Goal: Transaction & Acquisition: Purchase product/service

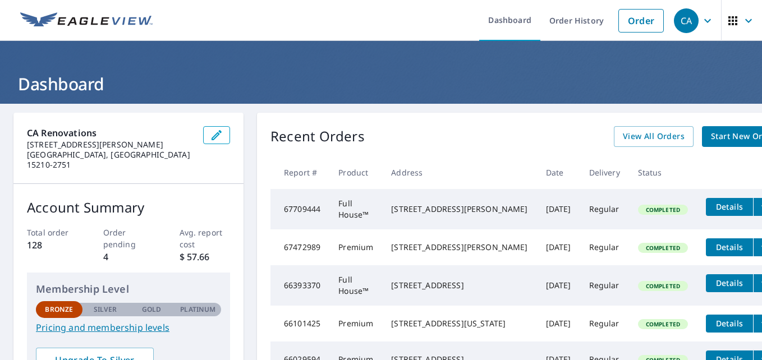
click at [238, 20] on ul "Dashboard Order History Order" at bounding box center [414, 20] width 510 height 41
click at [216, 132] on icon "button" at bounding box center [216, 134] width 13 height 13
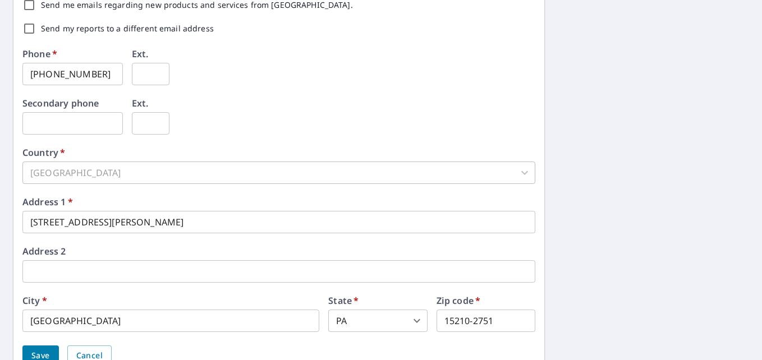
scroll to position [430, 0]
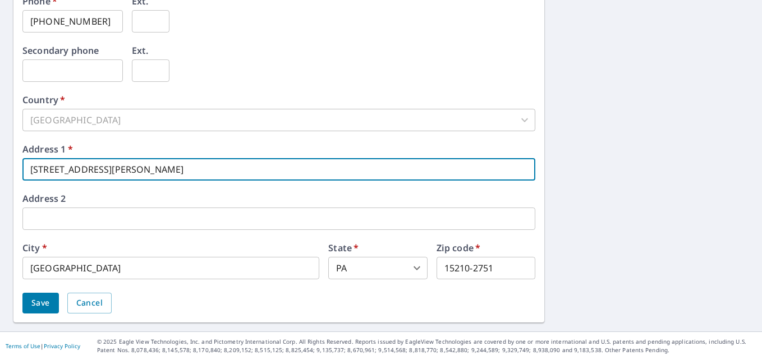
drag, startPoint x: 135, startPoint y: 173, endPoint x: -2, endPoint y: 188, distance: 138.2
click at [0, 188] on html "CA CA Dashboard Order History Order CA Dashboard / Contact Information Contact …" at bounding box center [381, 180] width 762 height 360
type input "[STREET_ADDRESS]"
click at [121, 261] on input "[GEOGRAPHIC_DATA]" at bounding box center [170, 268] width 297 height 22
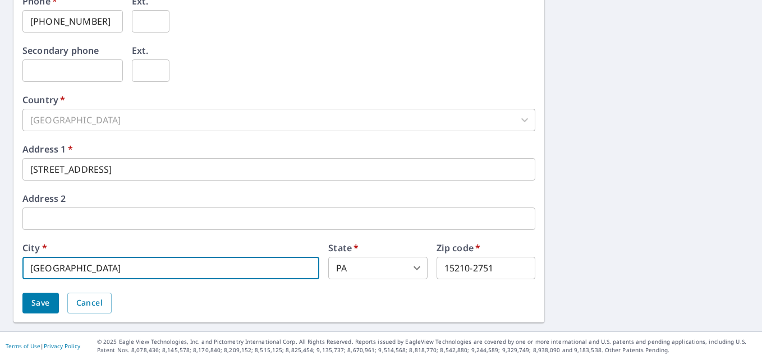
drag, startPoint x: 118, startPoint y: 266, endPoint x: 6, endPoint y: 261, distance: 112.3
click at [8, 261] on div "First name   * [PERSON_NAME] ​ Last name   * [PERSON_NAME] ​ Company name   * C…" at bounding box center [381, 3] width 762 height 658
type input "West Mifflin"
click at [474, 272] on input "15210-2751" at bounding box center [485, 268] width 99 height 22
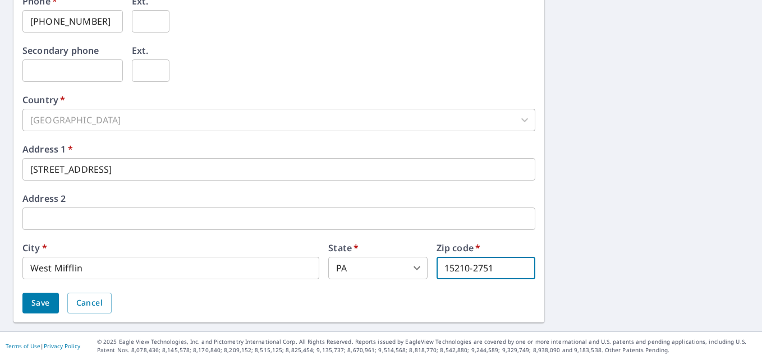
drag, startPoint x: 491, startPoint y: 270, endPoint x: 378, endPoint y: 266, distance: 113.4
click at [378, 266] on div "City   * West Mifflin ​ State   * [US_STATE] [GEOGRAPHIC_DATA] ​ Zip code   * 1…" at bounding box center [278, 261] width 513 height 36
type input "15122"
click at [474, 301] on div "Save Cancel" at bounding box center [278, 303] width 513 height 21
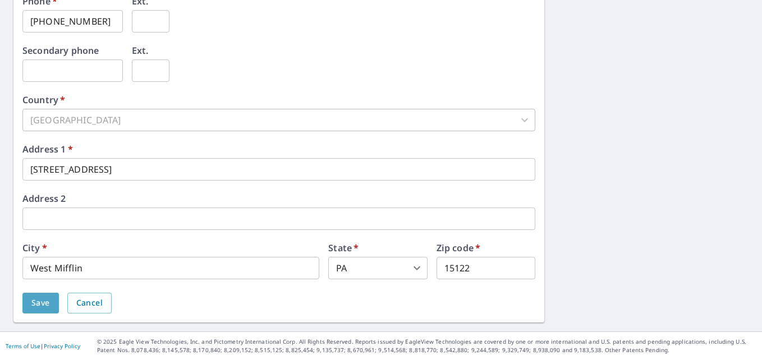
click at [50, 304] on button "Save" at bounding box center [40, 303] width 36 height 21
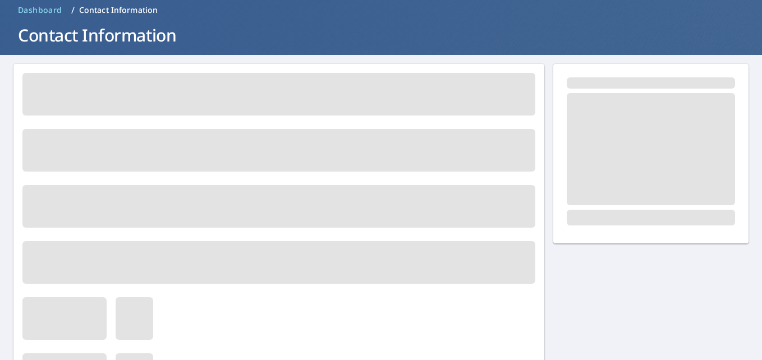
scroll to position [0, 0]
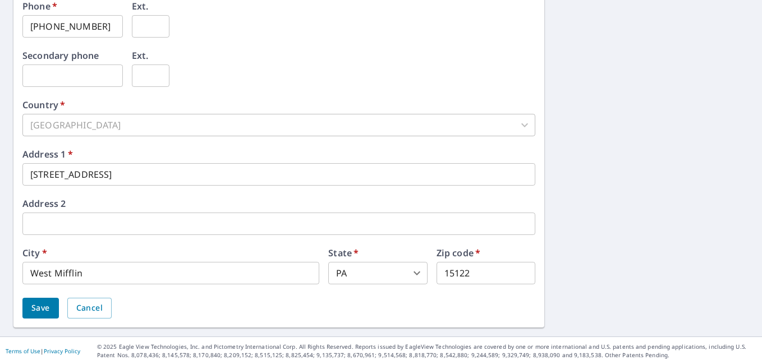
scroll to position [458, 0]
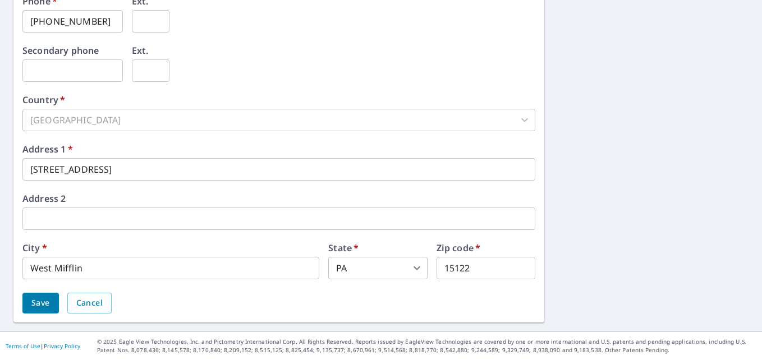
click at [34, 299] on span "Save" at bounding box center [40, 303] width 19 height 14
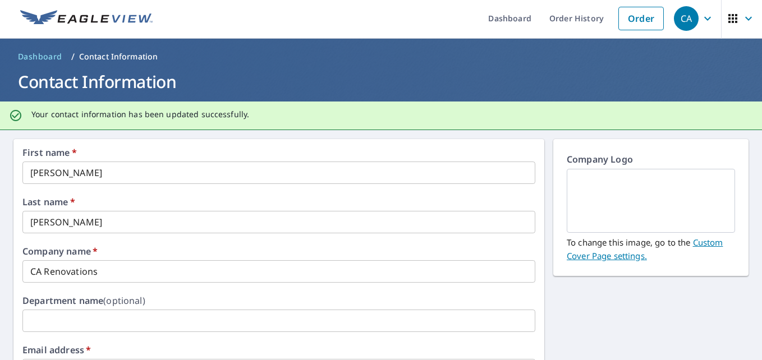
scroll to position [0, 0]
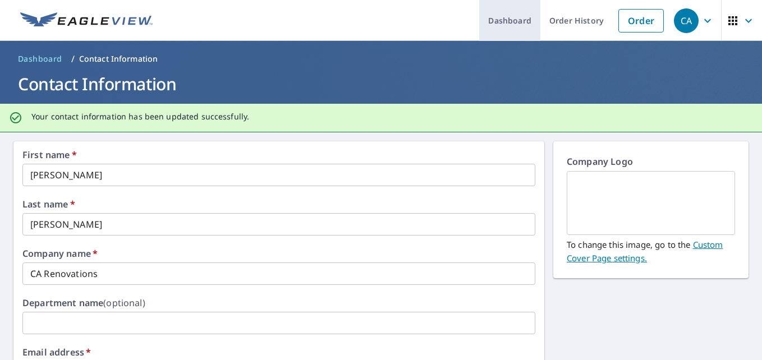
click at [494, 20] on link "Dashboard" at bounding box center [509, 20] width 61 height 41
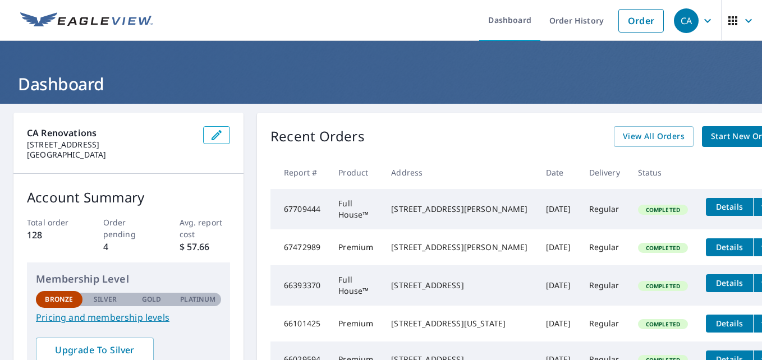
scroll to position [56, 0]
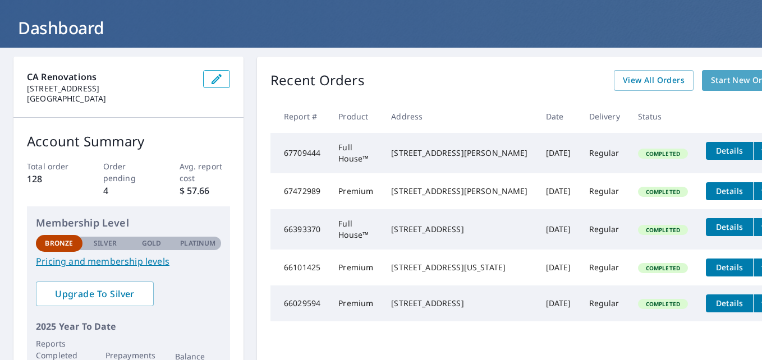
click at [711, 77] on span "Start New Order" at bounding box center [743, 80] width 65 height 14
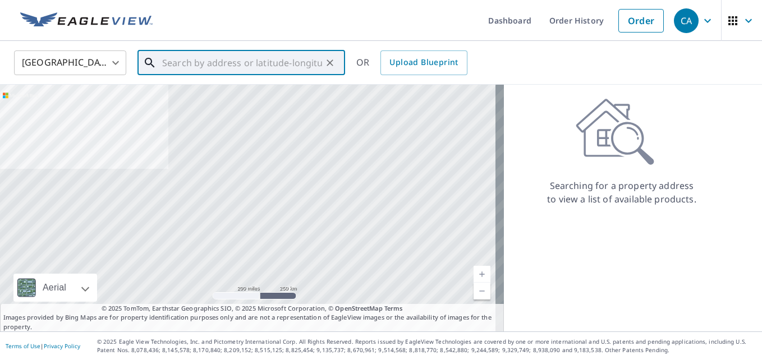
click at [200, 59] on input "text" at bounding box center [242, 62] width 160 height 31
paste input "[STREET_ADDRESS][PERSON_NAME]"
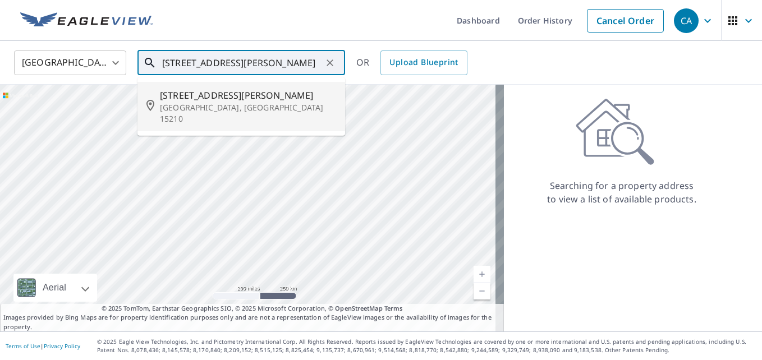
click at [210, 102] on p "[GEOGRAPHIC_DATA], [GEOGRAPHIC_DATA] 15210" at bounding box center [248, 113] width 176 height 22
type input "[STREET_ADDRESS][PERSON_NAME]"
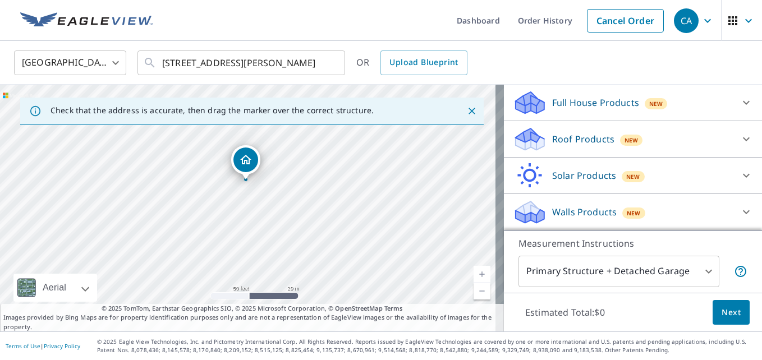
click at [664, 140] on div "Roof Products New" at bounding box center [623, 139] width 220 height 26
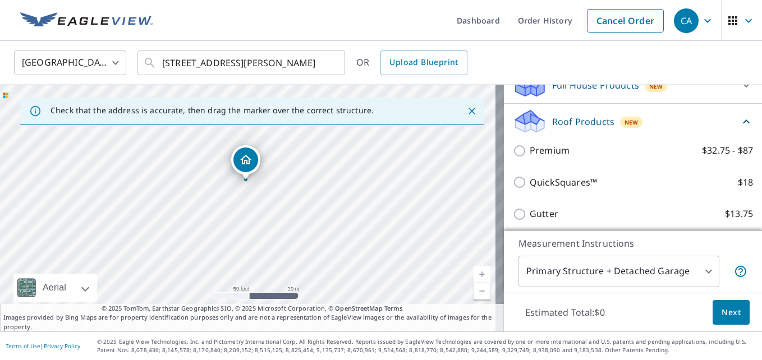
scroll to position [131, 0]
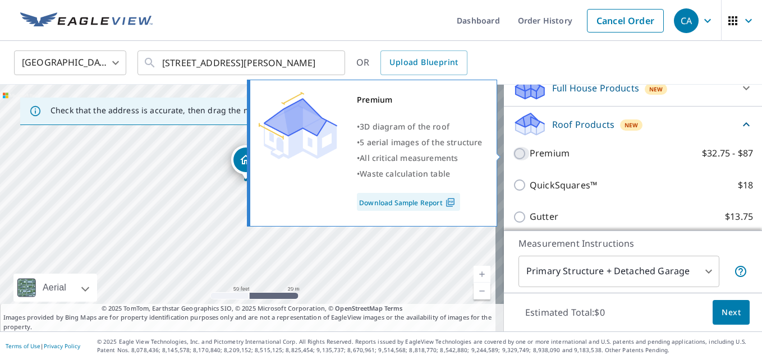
click at [514, 153] on input "Premium $32.75 - $87" at bounding box center [521, 153] width 17 height 13
checkbox input "true"
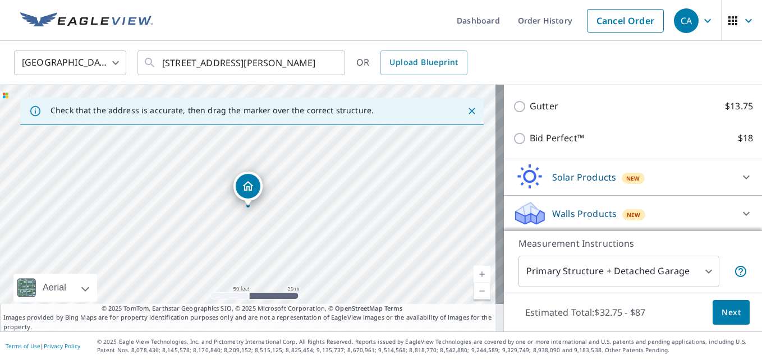
scroll to position [285, 0]
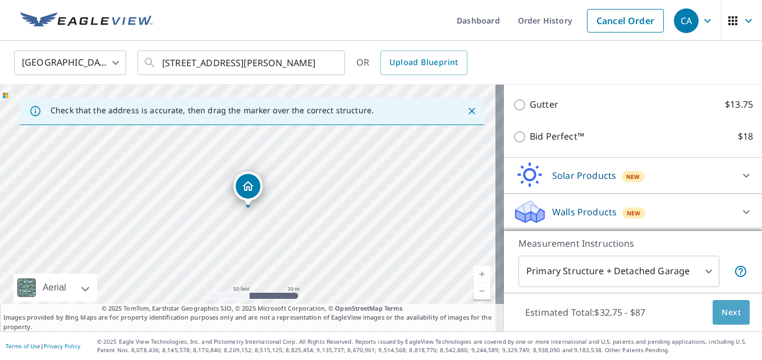
click at [721, 310] on span "Next" at bounding box center [730, 313] width 19 height 14
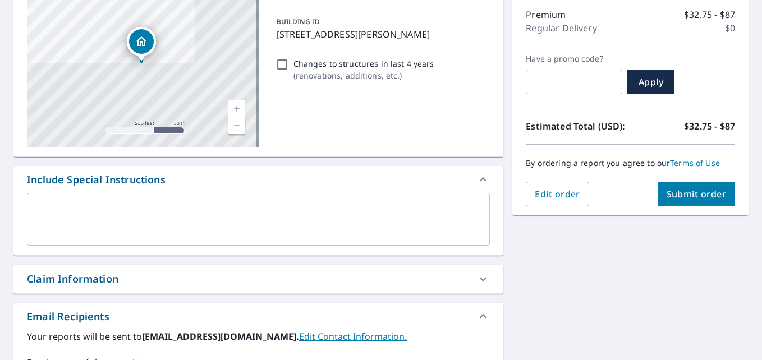
scroll to position [168, 0]
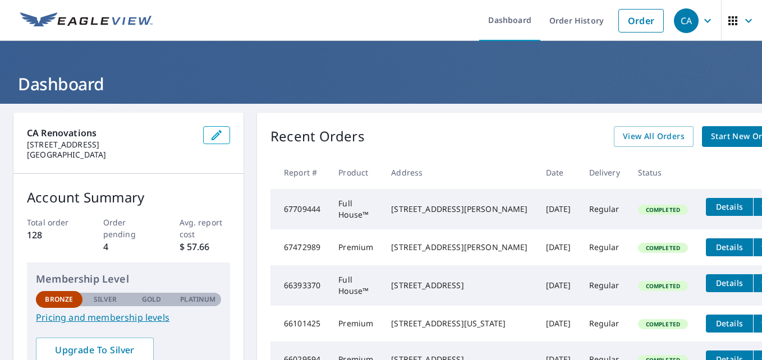
click at [711, 136] on span "Start New Order" at bounding box center [743, 137] width 65 height 14
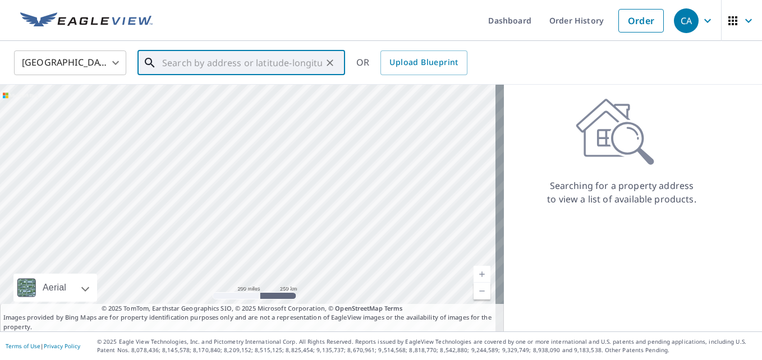
click at [266, 61] on input "text" at bounding box center [242, 62] width 160 height 31
paste input "[STREET_ADDRESS][PERSON_NAME]"
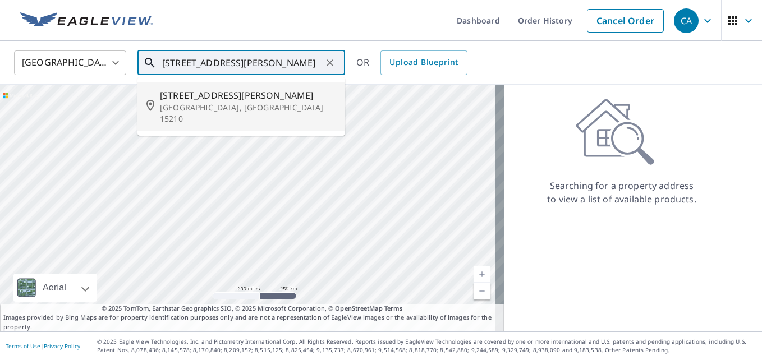
click at [214, 95] on span "[STREET_ADDRESS][PERSON_NAME]" at bounding box center [248, 95] width 176 height 13
type input "[STREET_ADDRESS][PERSON_NAME]"
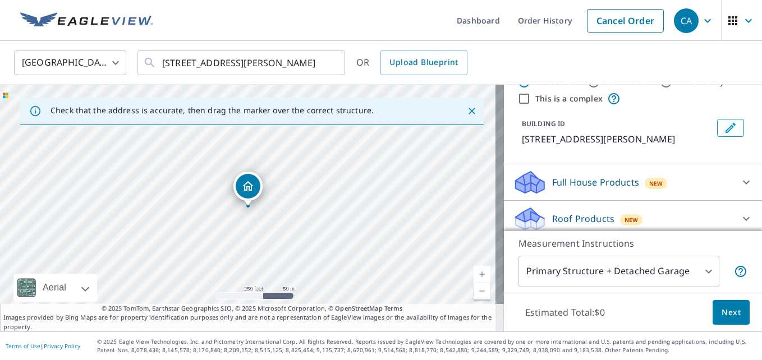
scroll to position [56, 0]
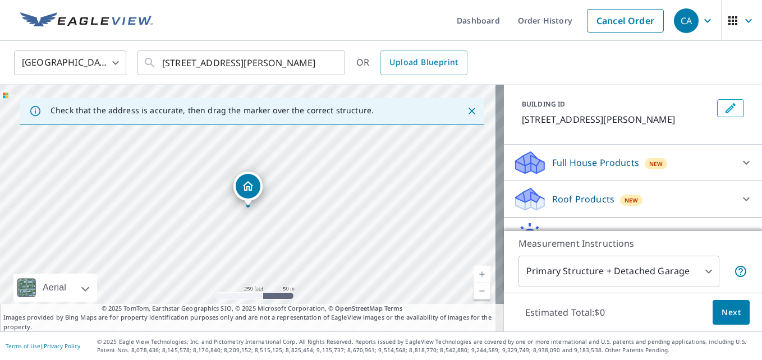
click at [603, 166] on p "Full House Products" at bounding box center [595, 162] width 87 height 13
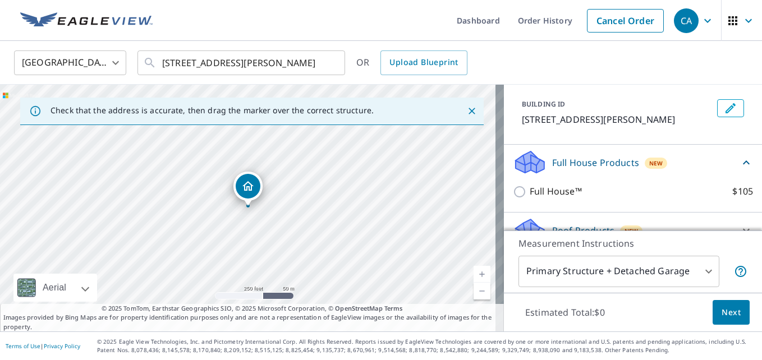
click at [607, 161] on p "Full House Products" at bounding box center [595, 162] width 87 height 13
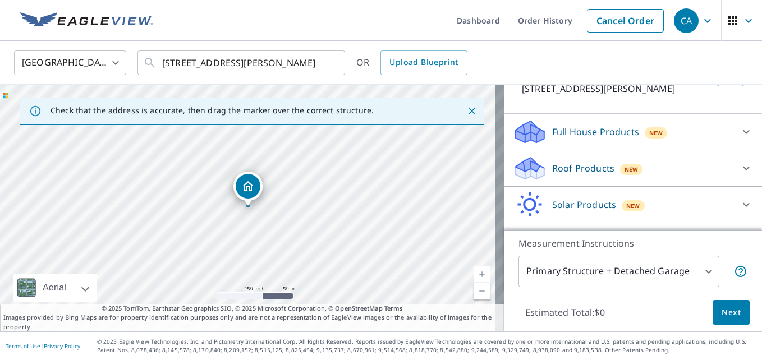
scroll to position [112, 0]
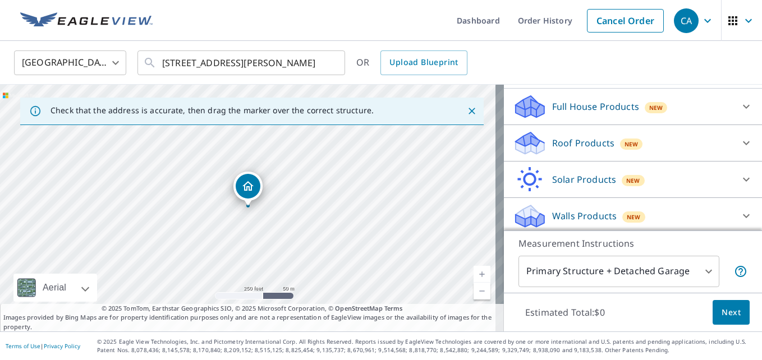
click at [591, 153] on div "Roof Products New" at bounding box center [623, 143] width 220 height 26
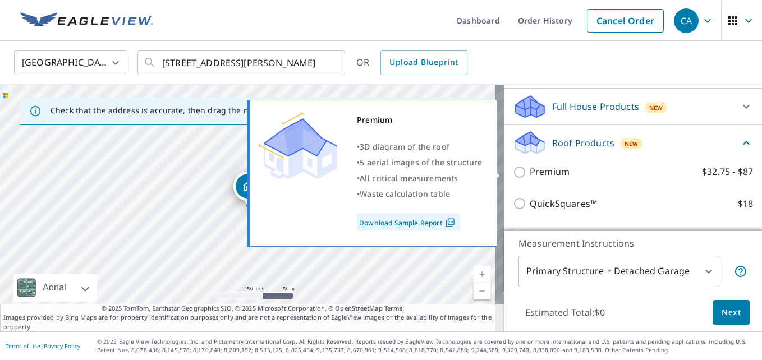
click at [513, 171] on input "Premium $32.75 - $87" at bounding box center [521, 172] width 17 height 13
checkbox input "true"
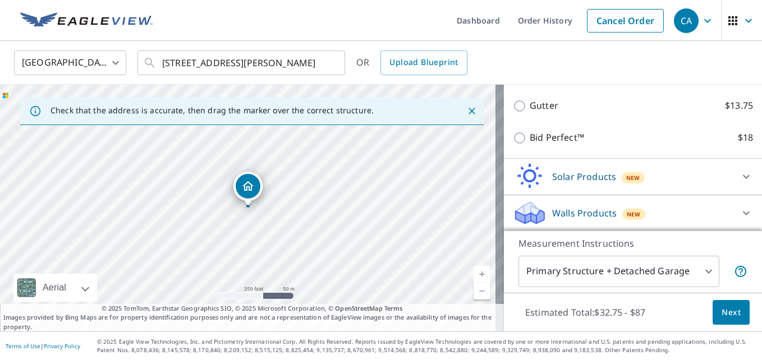
scroll to position [285, 0]
click at [721, 311] on span "Next" at bounding box center [730, 313] width 19 height 14
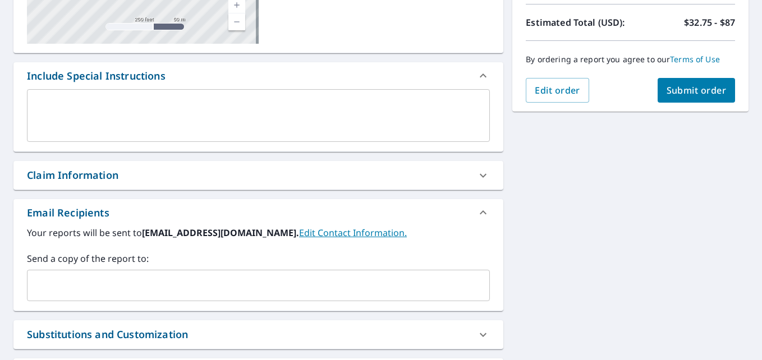
scroll to position [281, 0]
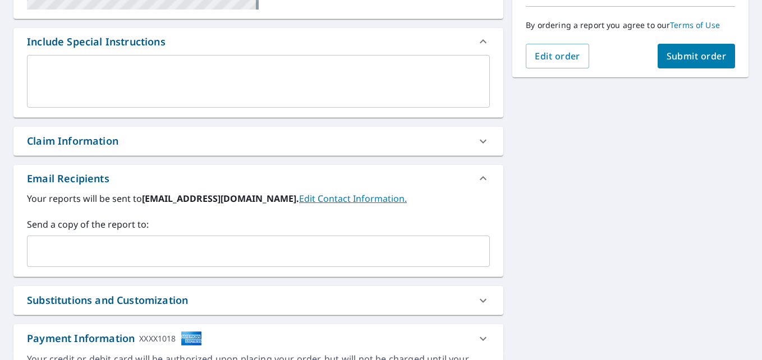
click at [159, 150] on div "Claim Information" at bounding box center [258, 141] width 490 height 29
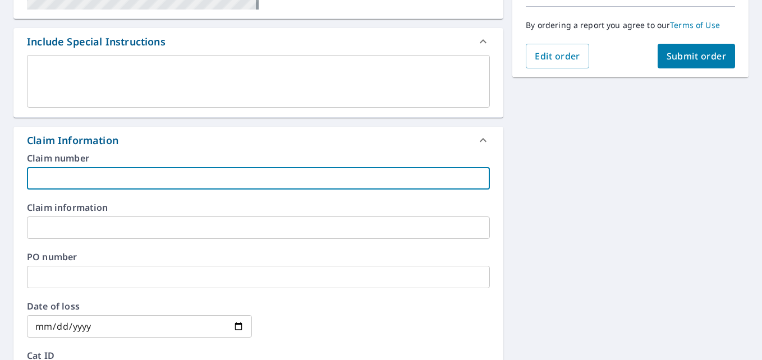
click at [167, 176] on input "text" at bounding box center [258, 178] width 463 height 22
click at [134, 176] on input "text" at bounding box center [258, 178] width 463 height 22
type input "751717-GQ"
click at [109, 236] on input "text" at bounding box center [258, 228] width 463 height 22
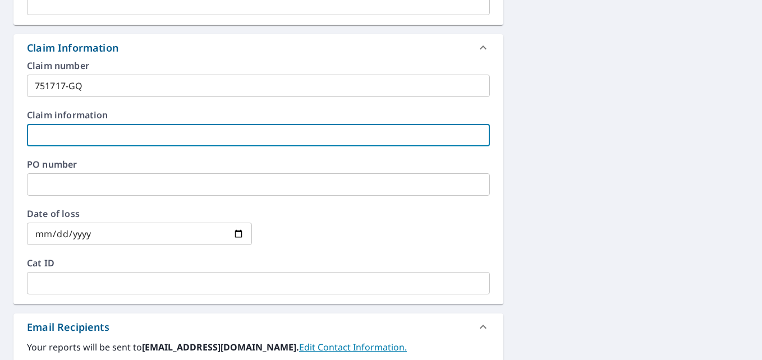
scroll to position [393, 0]
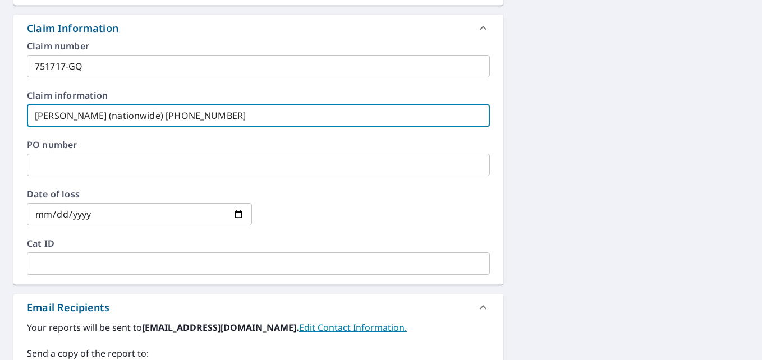
type input "Brandon Szpara (nationwide) 724-255-8251"
click at [162, 163] on input "text" at bounding box center [258, 165] width 463 height 22
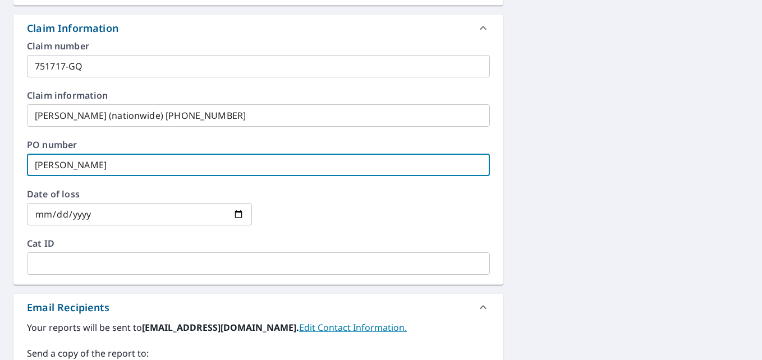
type input "Wolfe"
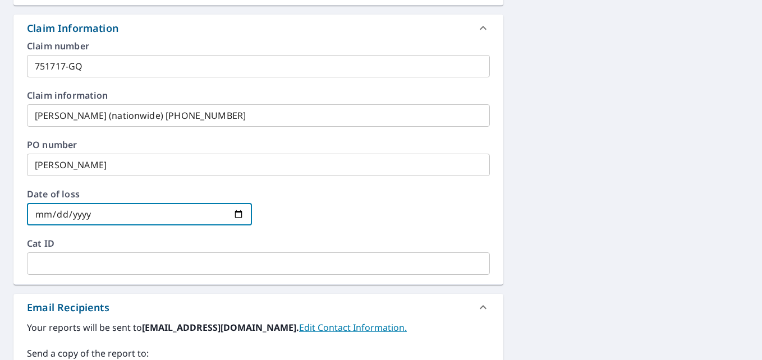
click at [239, 216] on input "date" at bounding box center [139, 214] width 225 height 22
type input "2025-09-20"
click at [383, 216] on div at bounding box center [377, 214] width 225 height 49
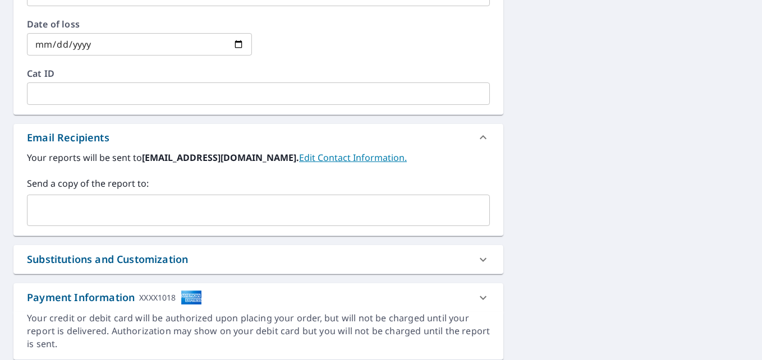
scroll to position [600, 0]
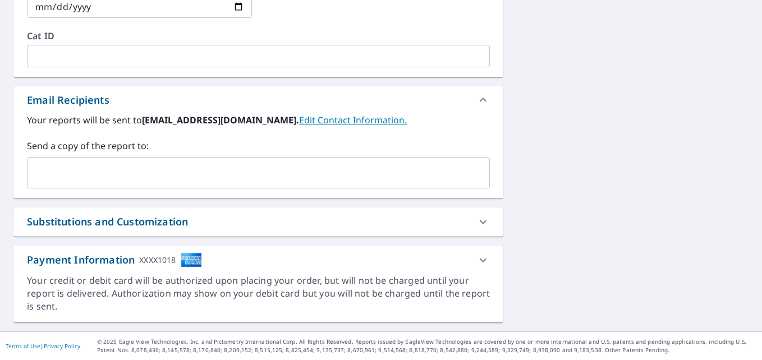
click at [96, 171] on input "text" at bounding box center [250, 172] width 436 height 21
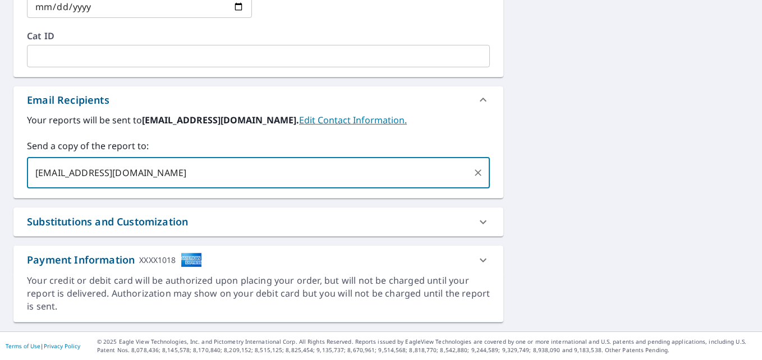
type input "szparb1@nationwide.com"
click at [204, 131] on div "Your reports will be sent to cpens02251990@gmail.com. Edit Contact Information.…" at bounding box center [258, 150] width 463 height 75
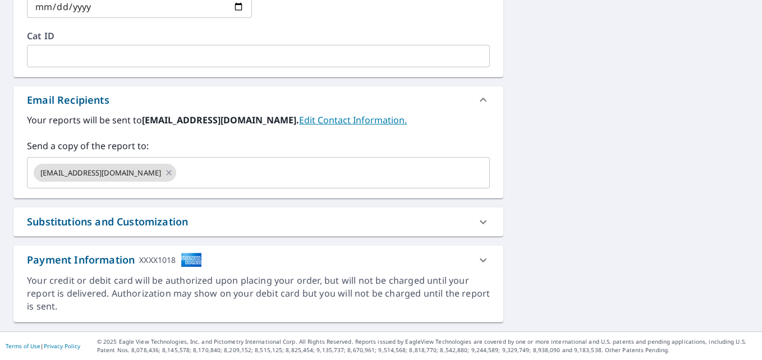
click at [203, 218] on div "Substitutions and Customization" at bounding box center [248, 221] width 443 height 15
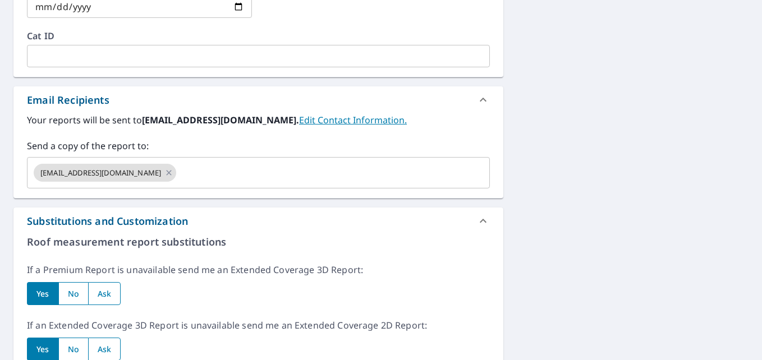
click at [203, 218] on div "Substitutions and Customization" at bounding box center [248, 221] width 443 height 15
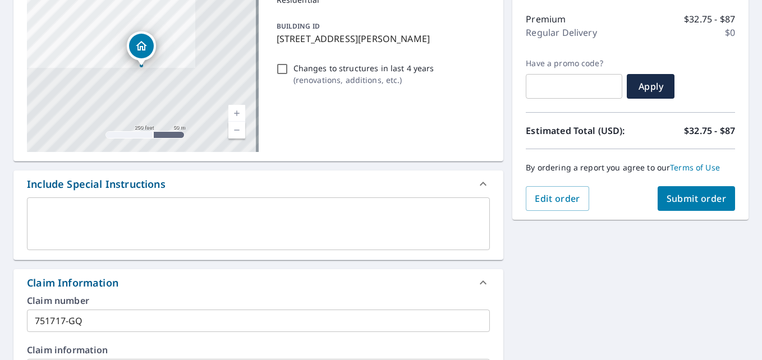
scroll to position [0, 0]
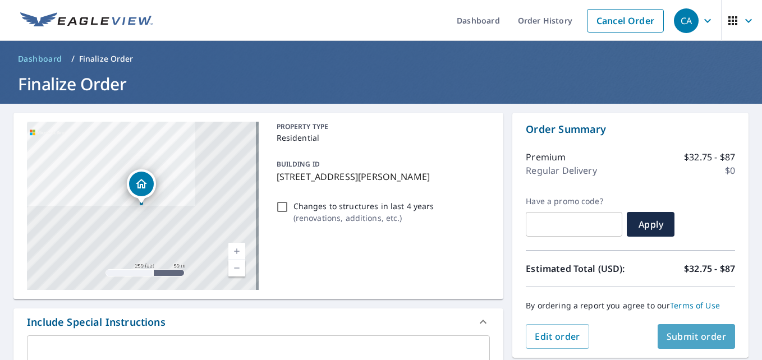
click at [663, 329] on button "Submit order" at bounding box center [697, 336] width 78 height 25
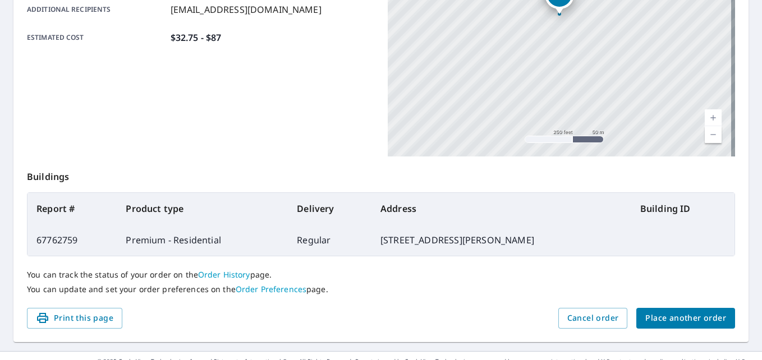
scroll to position [300, 0]
